Goal: Check status: Check status

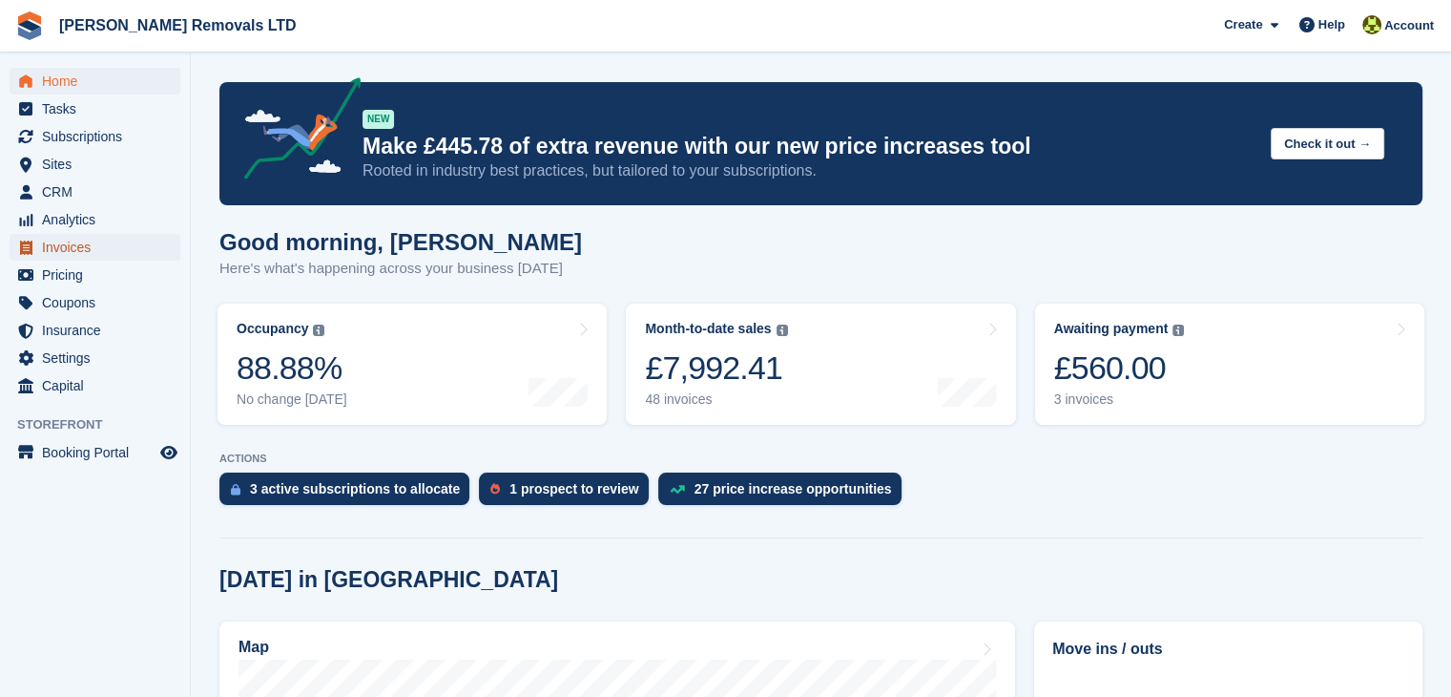
click at [80, 247] on span "Invoices" at bounding box center [99, 247] width 114 height 27
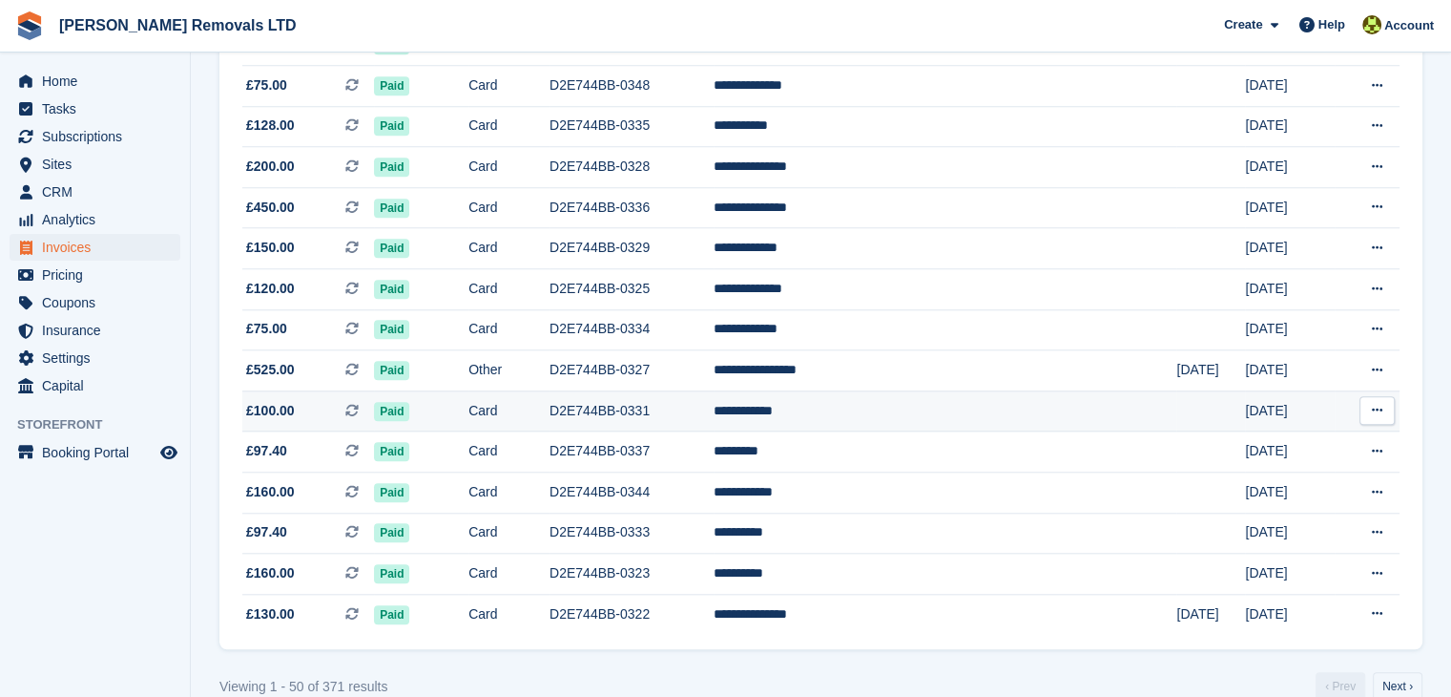
scroll to position [1759, 0]
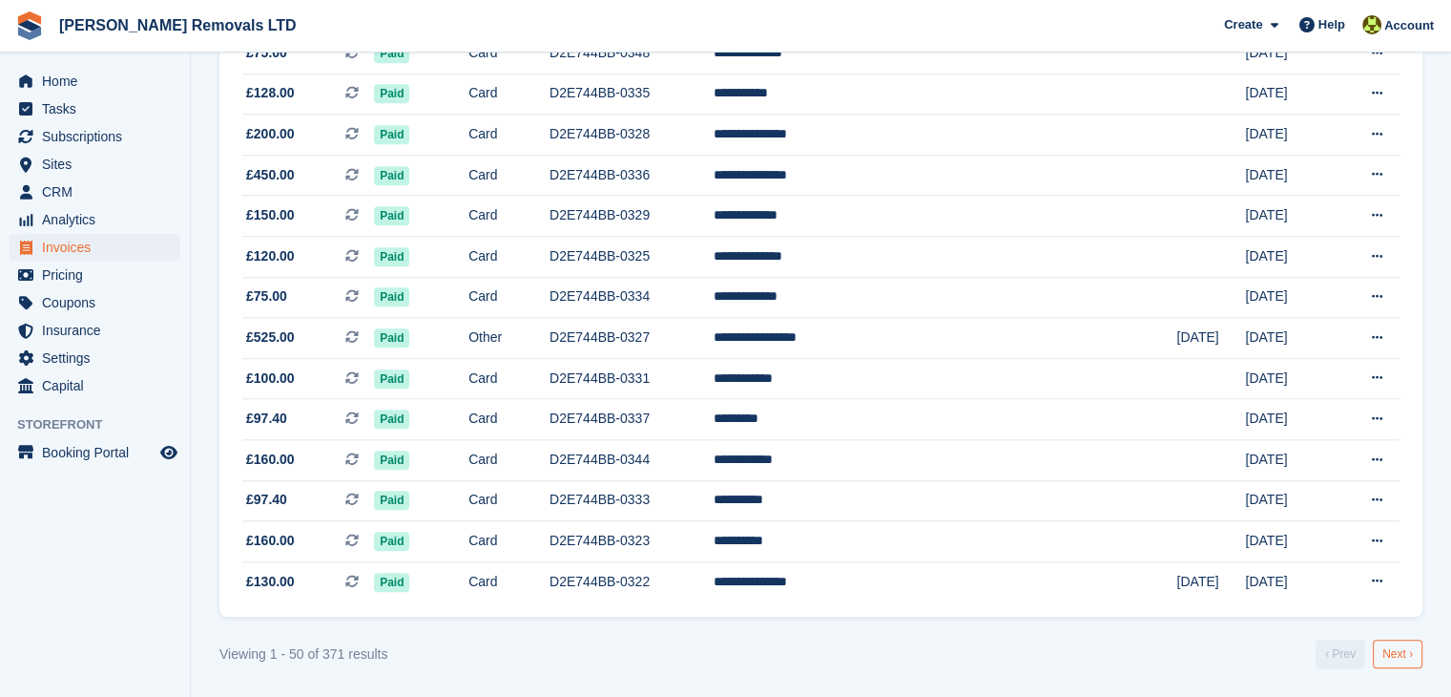
click at [1411, 654] on link "Next ›" at bounding box center [1398, 653] width 50 height 29
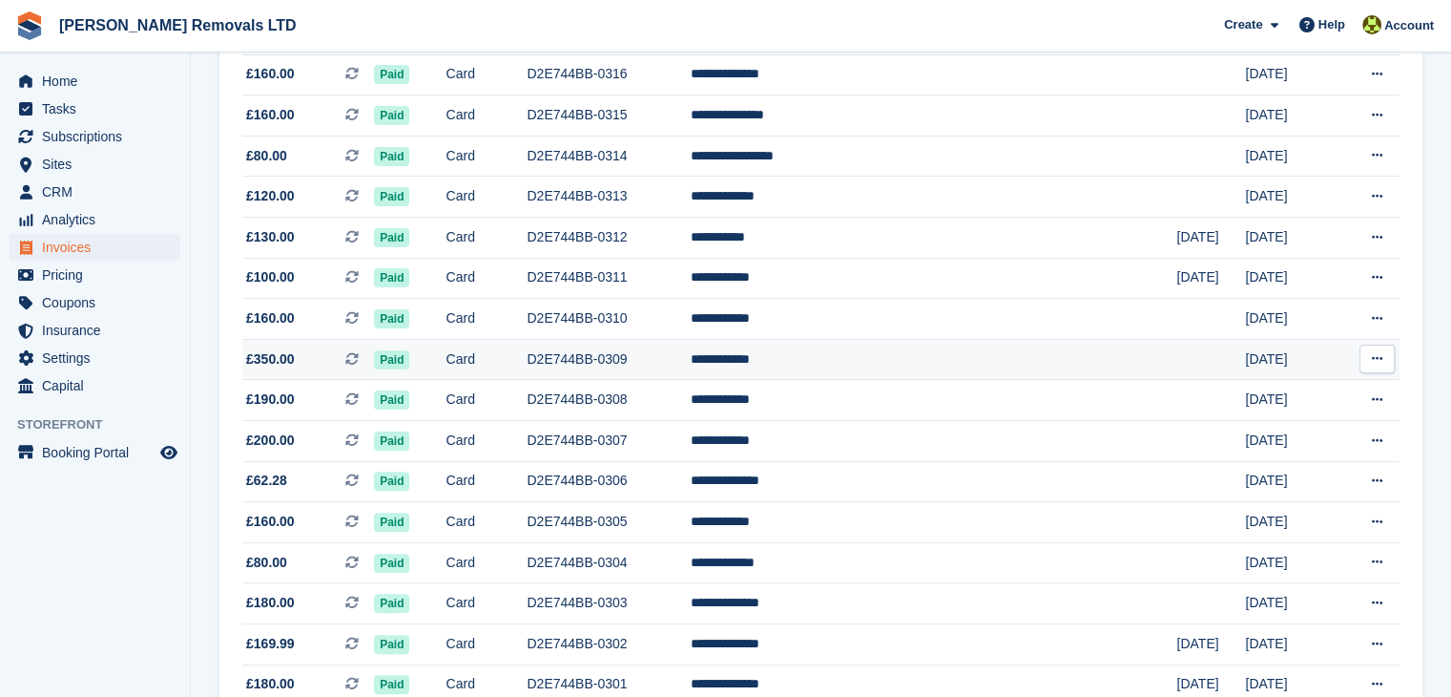
scroll to position [477, 0]
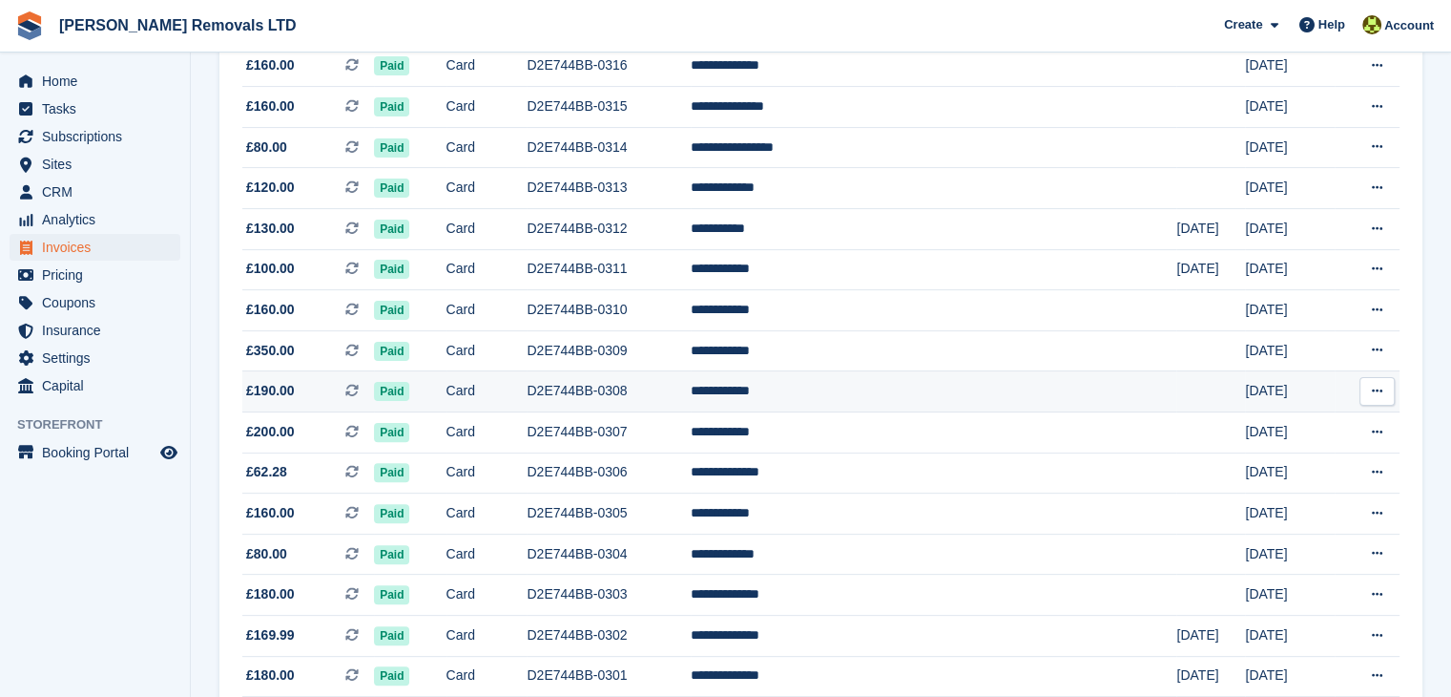
click at [1385, 386] on button at bounding box center [1377, 391] width 35 height 29
click at [1272, 530] on p "View Subscription" at bounding box center [1303, 524] width 166 height 25
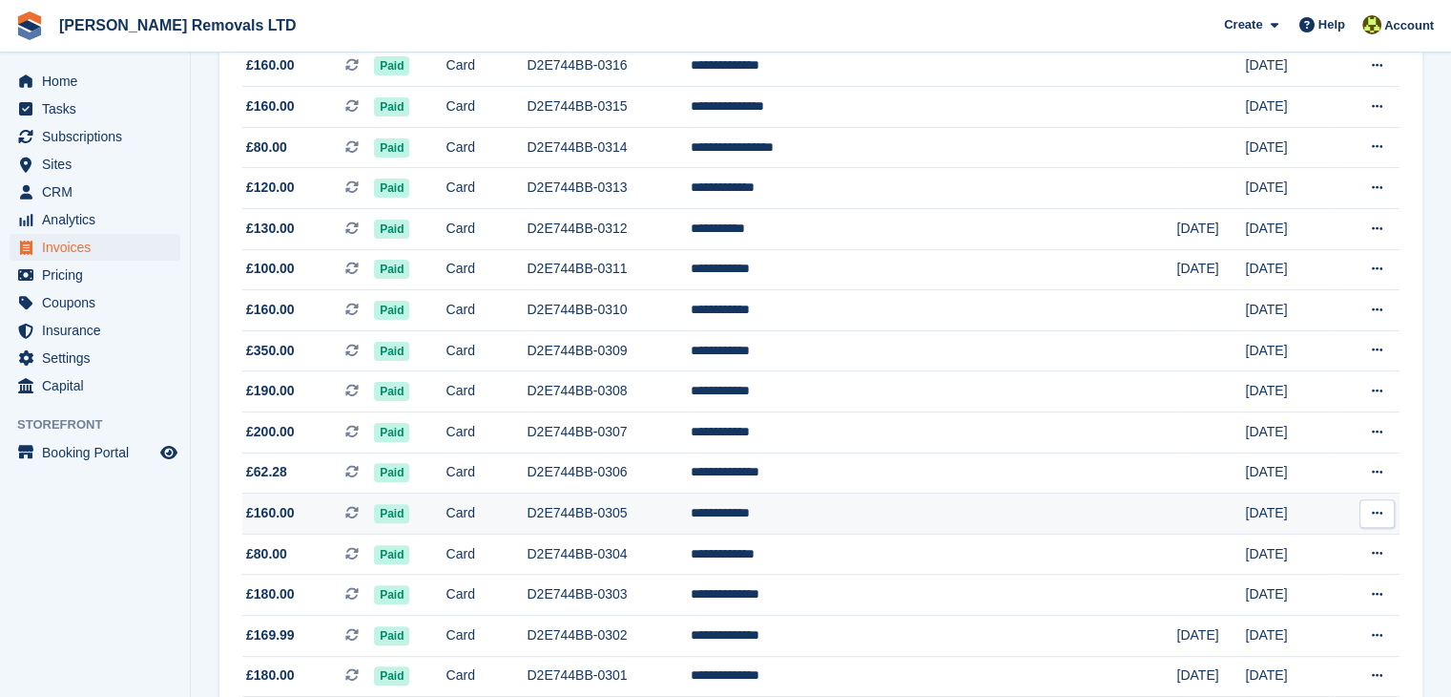
scroll to position [477, 0]
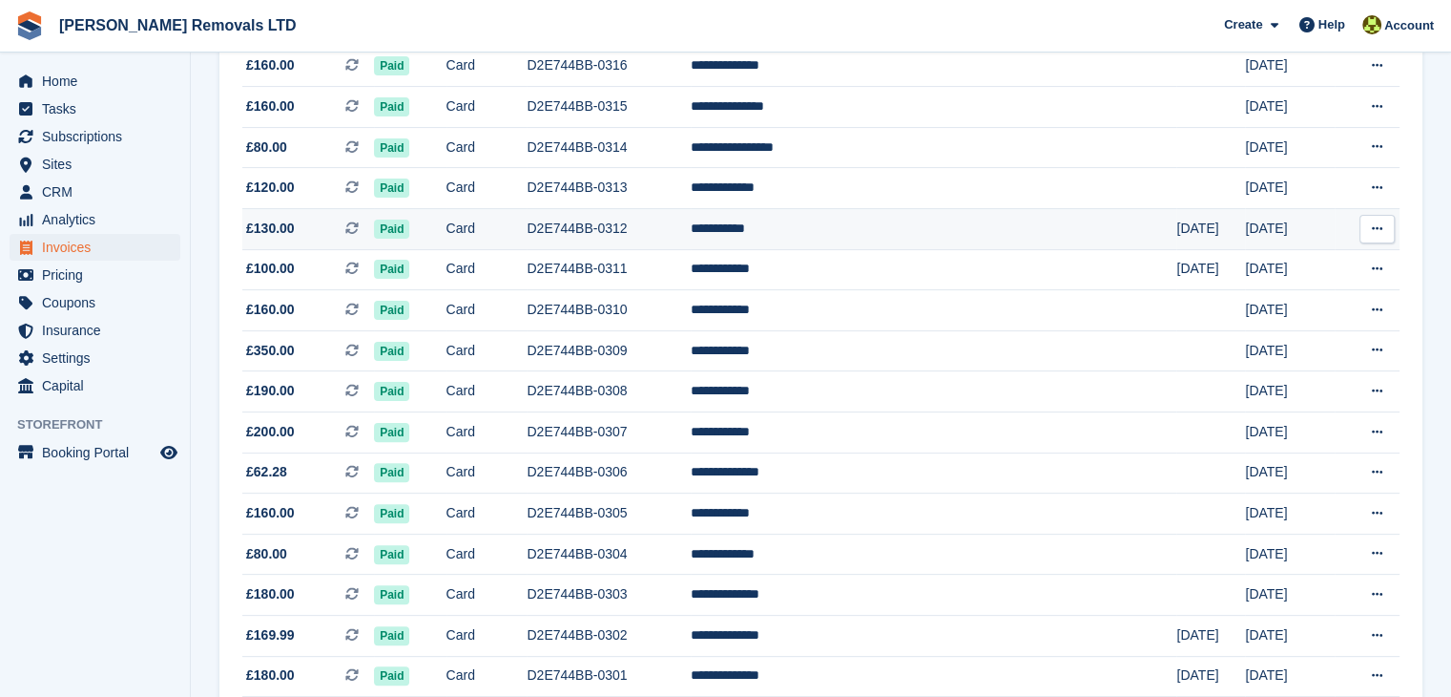
click at [1378, 233] on icon at bounding box center [1377, 228] width 10 height 12
click at [1301, 364] on p "View Subscription" at bounding box center [1303, 362] width 166 height 25
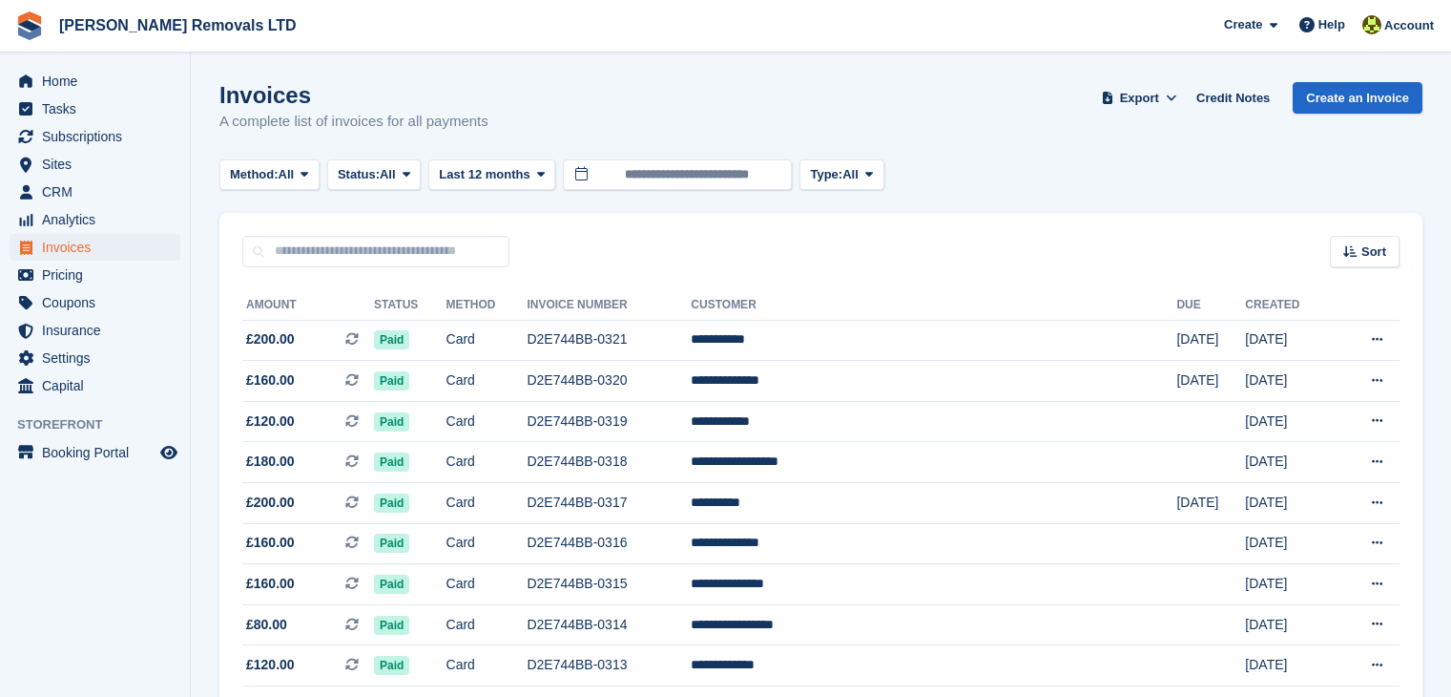
scroll to position [477, 0]
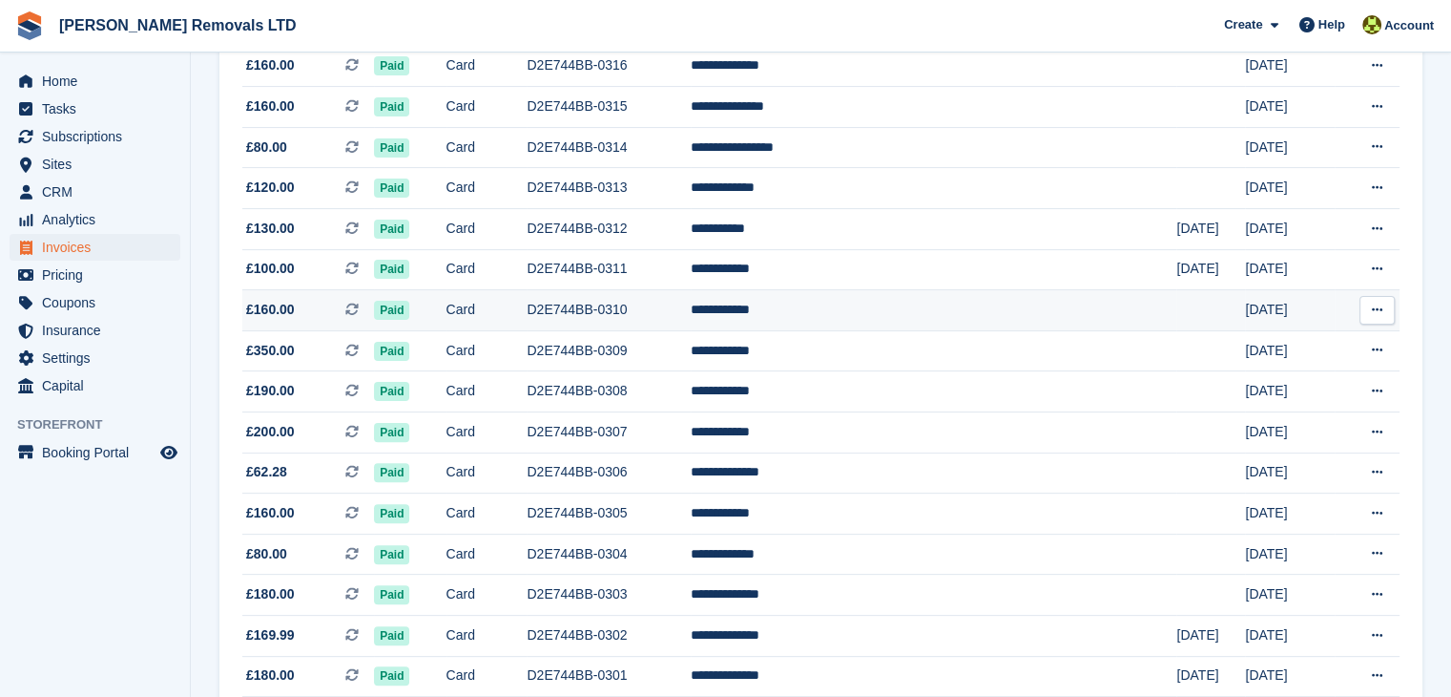
click at [1365, 311] on button at bounding box center [1377, 310] width 35 height 29
click at [1288, 448] on p "View Subscription" at bounding box center [1303, 443] width 166 height 25
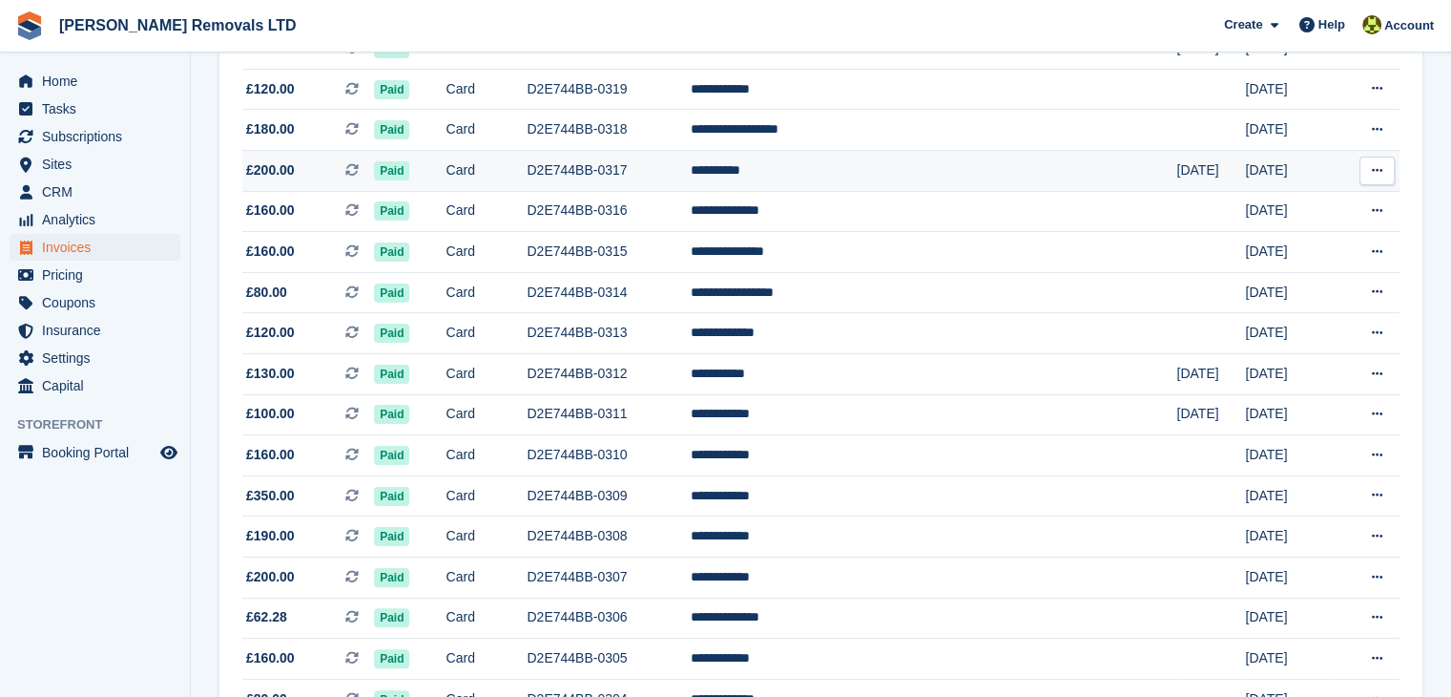
scroll to position [286, 0]
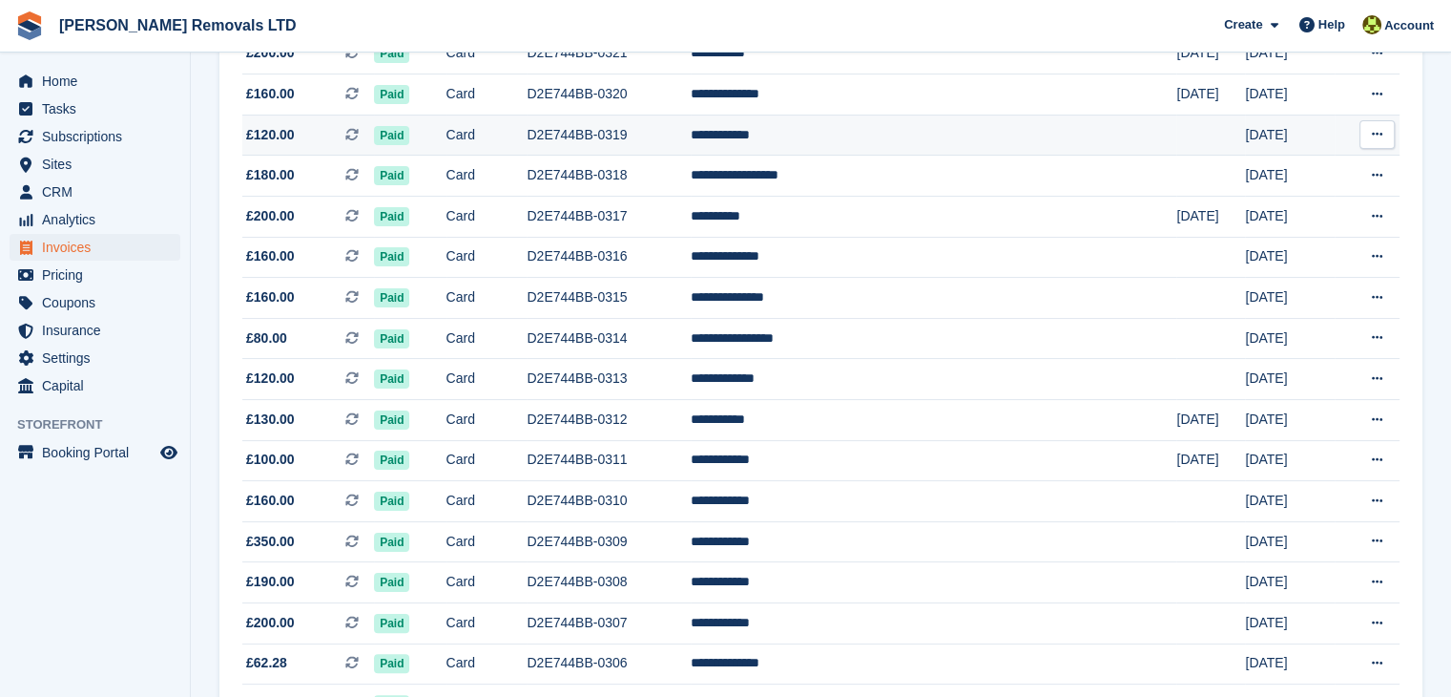
click at [1375, 138] on icon at bounding box center [1377, 134] width 10 height 12
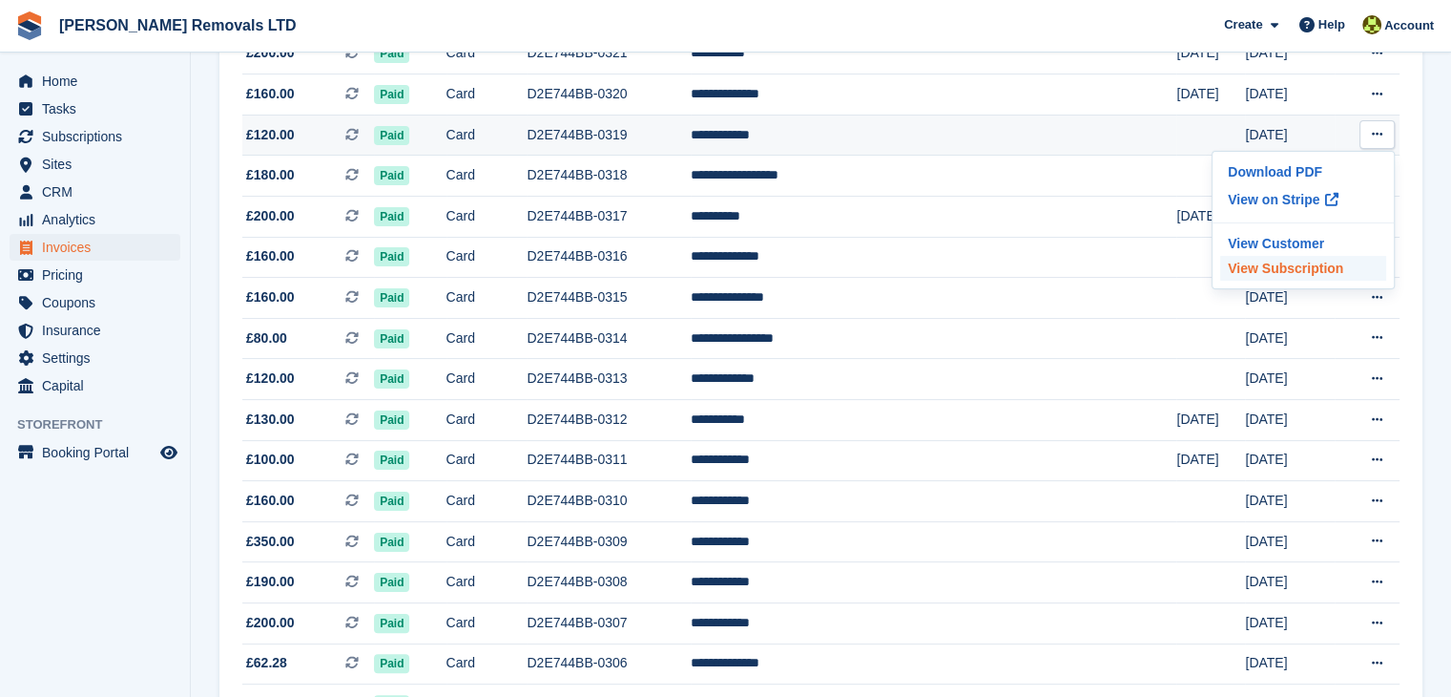
click at [1305, 268] on p "View Subscription" at bounding box center [1303, 268] width 166 height 25
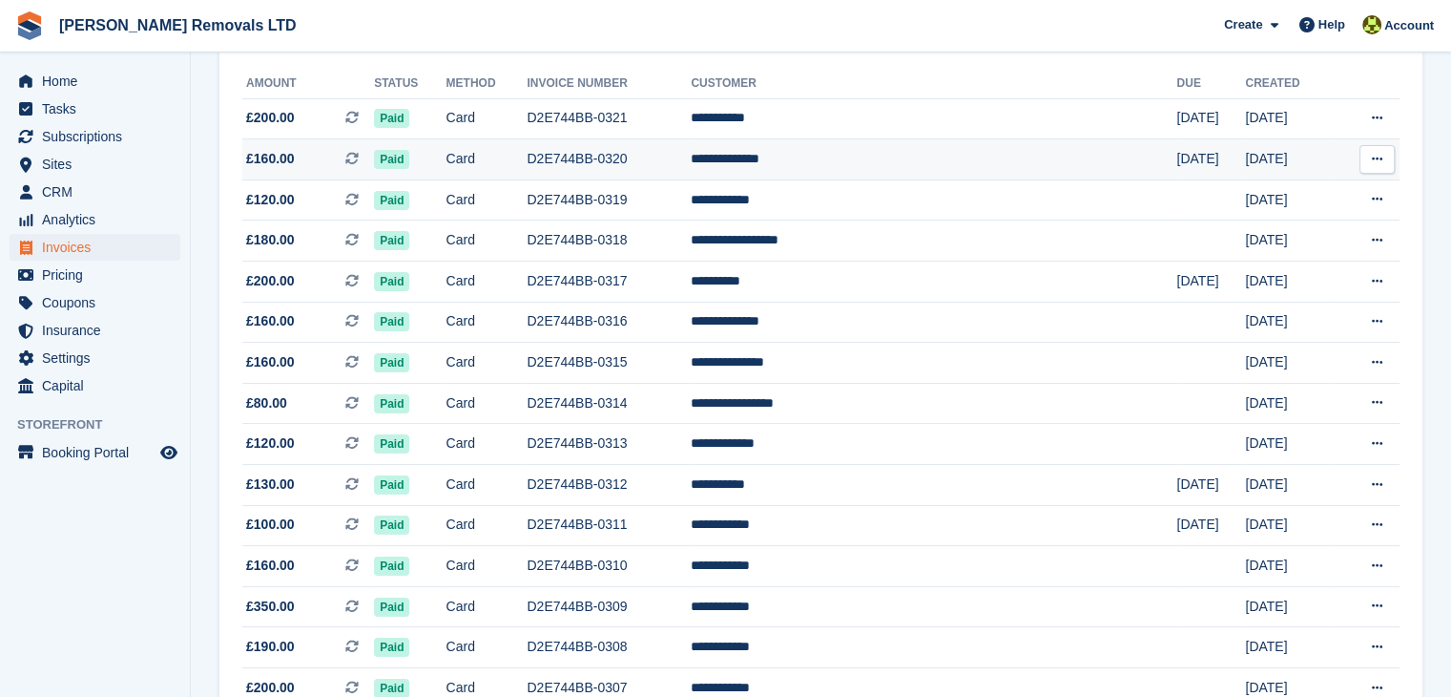
scroll to position [191, 0]
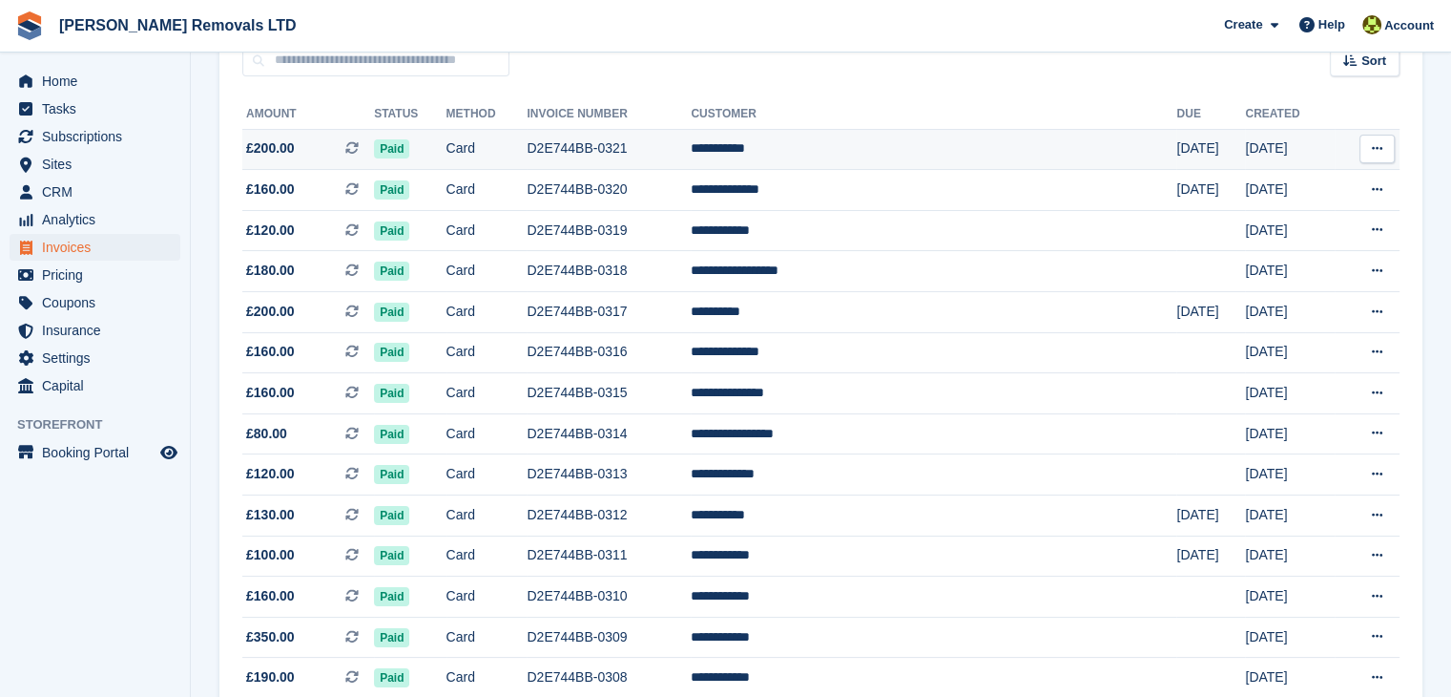
click at [1369, 145] on button at bounding box center [1377, 149] width 35 height 29
click at [1280, 283] on p "View Subscription" at bounding box center [1303, 282] width 166 height 25
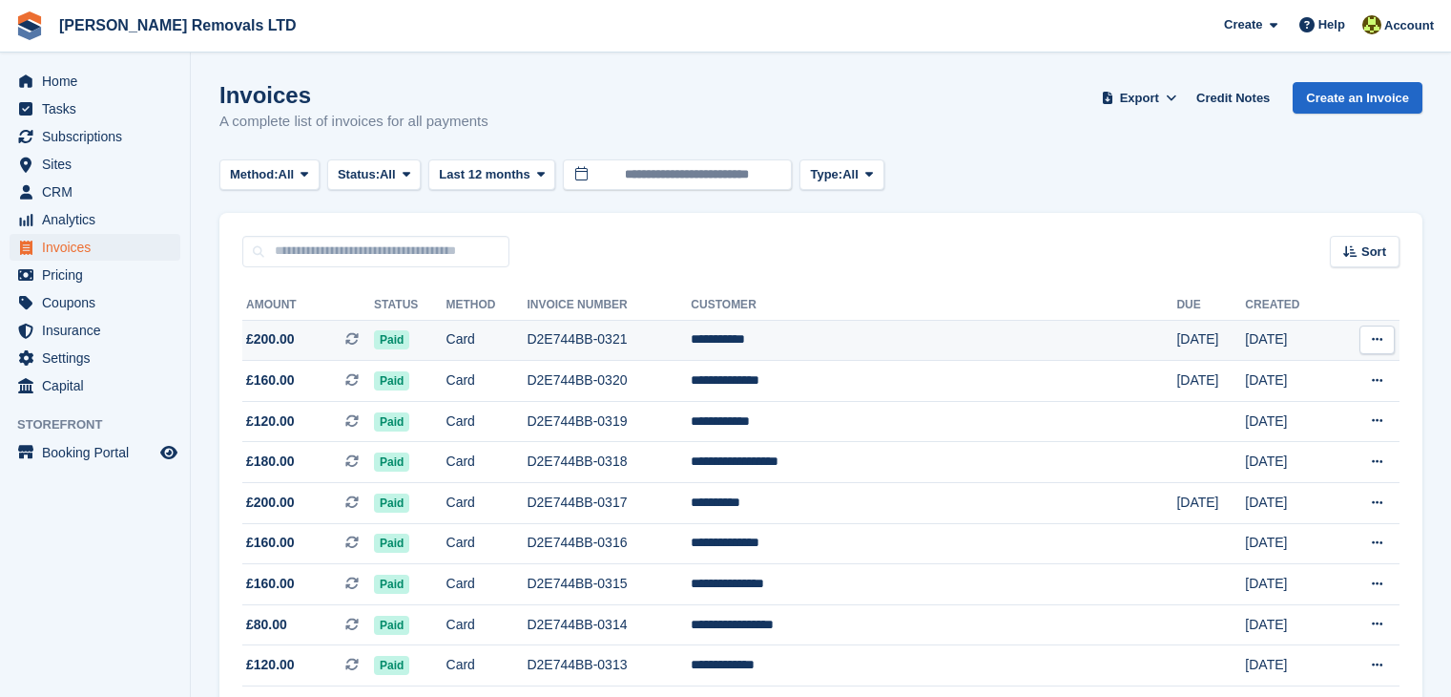
scroll to position [191, 0]
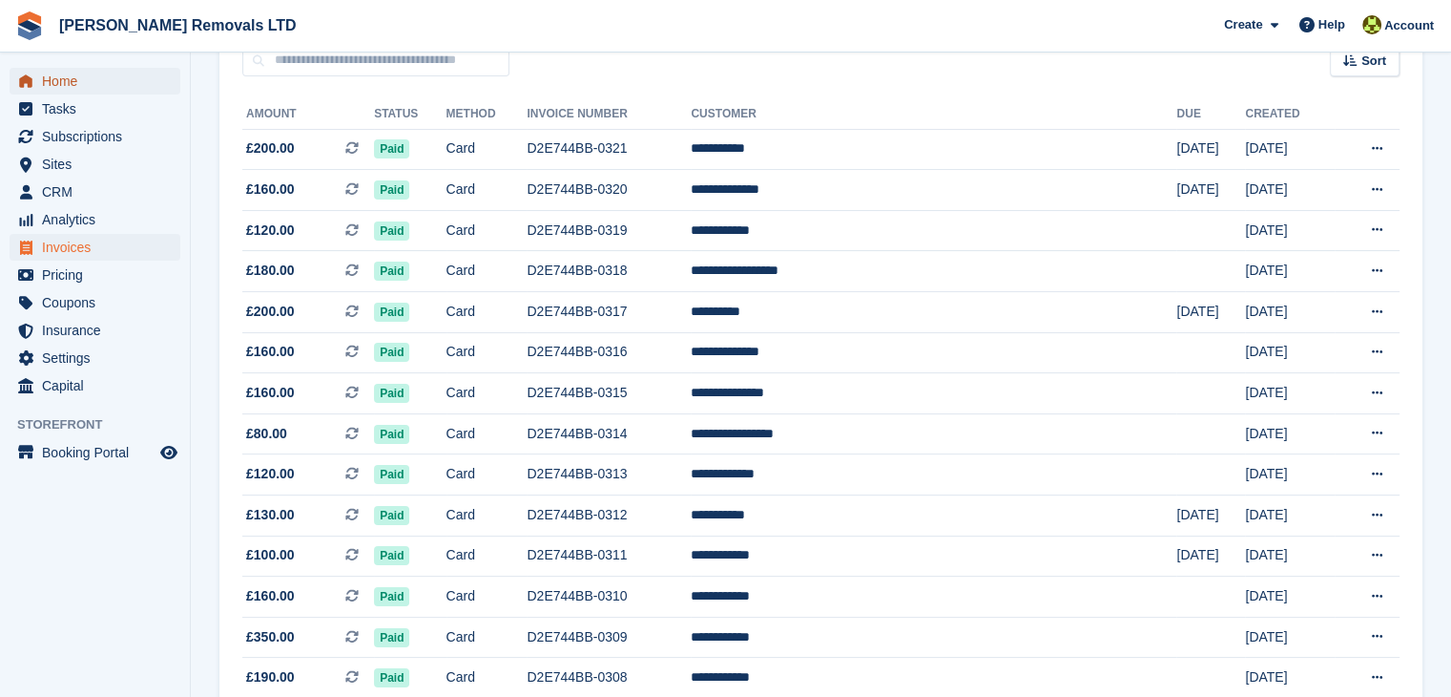
click at [52, 83] on span "Home" at bounding box center [99, 81] width 114 height 27
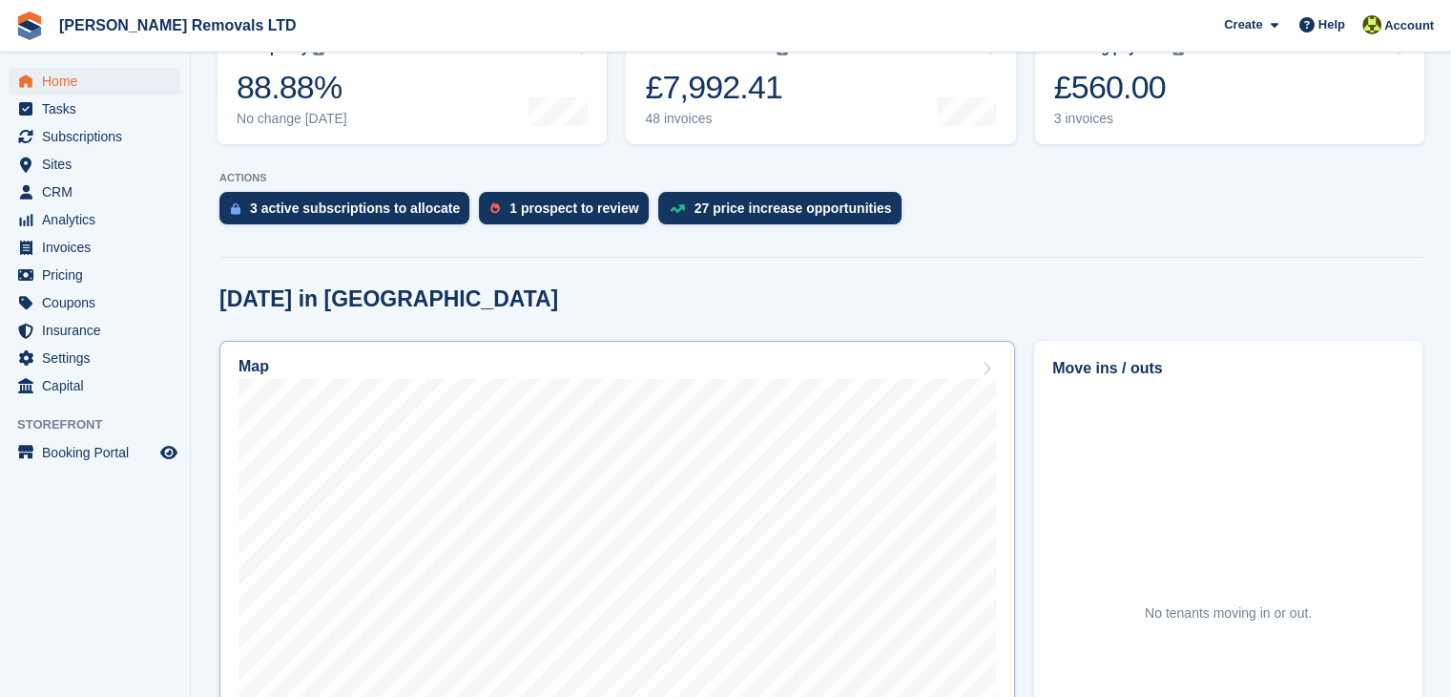
scroll to position [286, 0]
